Goal: Task Accomplishment & Management: Manage account settings

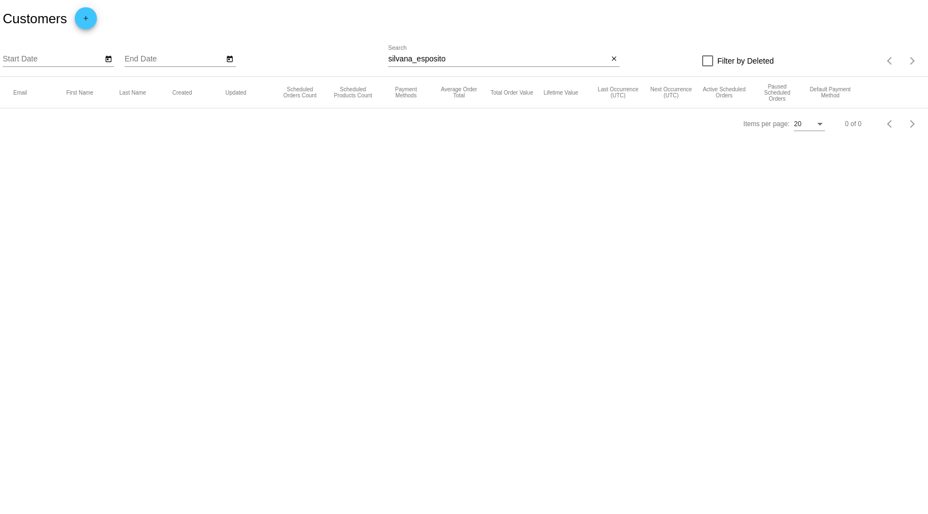
drag, startPoint x: 458, startPoint y: 69, endPoint x: 338, endPoint y: 68, distance: 120.2
click at [338, 68] on div "Start Date End Date silvana_esposito Search close Filter by Deleted Items per p…" at bounding box center [464, 57] width 928 height 39
click at [432, 59] on input "silvana_esposito" at bounding box center [498, 59] width 220 height 9
paste input "[EMAIL_ADDRESS][DOMAIN_NAME]"
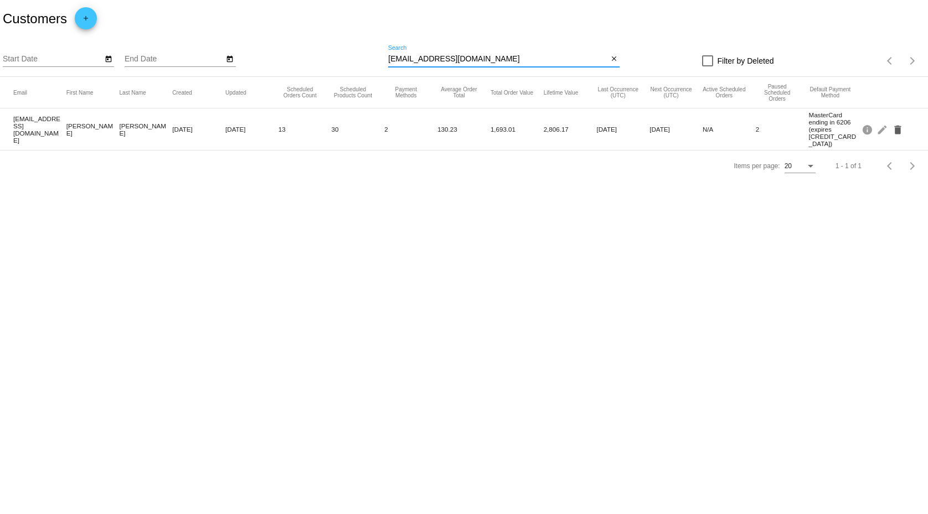
type input "[EMAIL_ADDRESS][DOMAIN_NAME]"
click at [899, 125] on mat-icon "delete" at bounding box center [898, 129] width 13 height 17
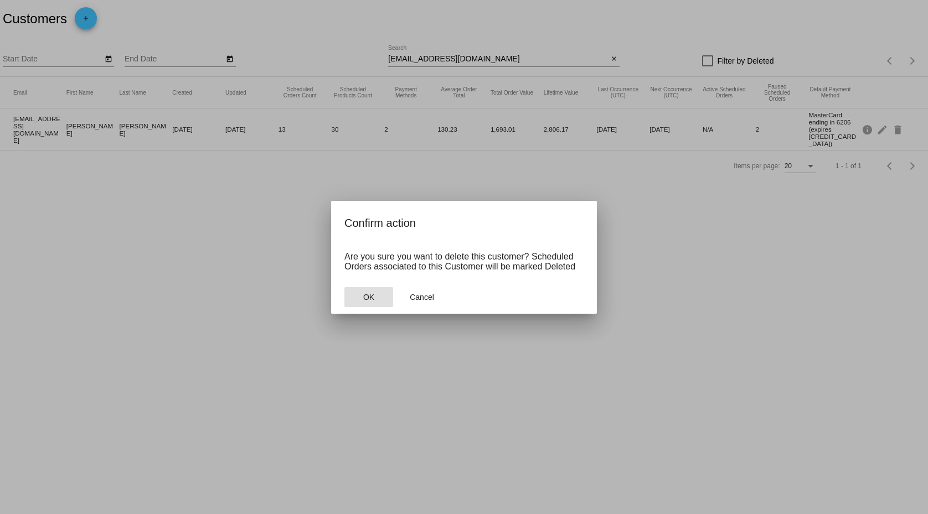
click at [374, 295] on span "OK" at bounding box center [368, 297] width 11 height 9
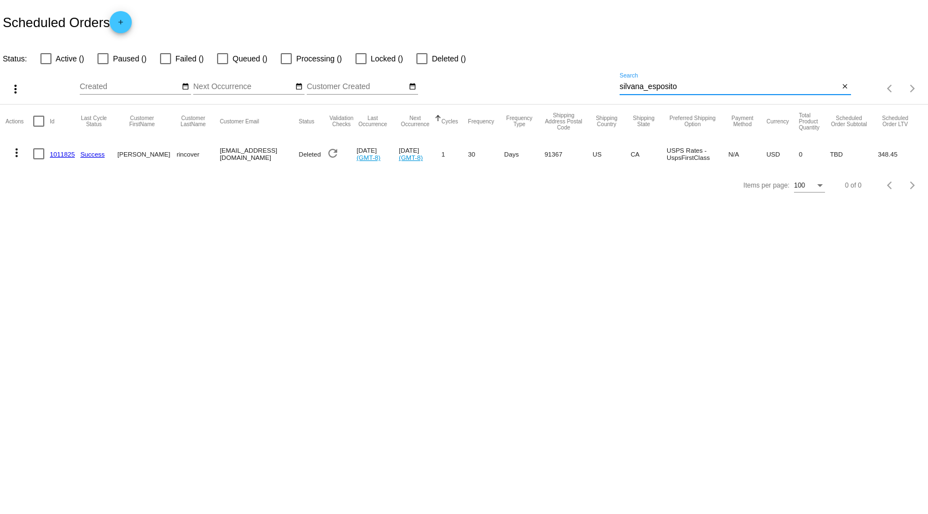
click at [662, 87] on input "silvana_esposito" at bounding box center [730, 87] width 220 height 9
paste input "[EMAIL_ADDRESS][DOMAIN_NAME]"
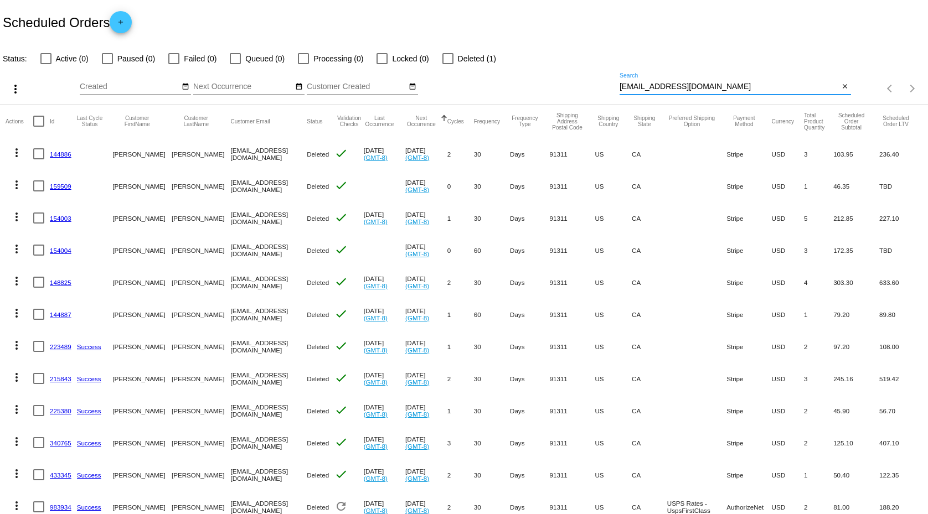
type input "[EMAIL_ADDRESS][DOMAIN_NAME]"
